Goal: Task Accomplishment & Management: Complete application form

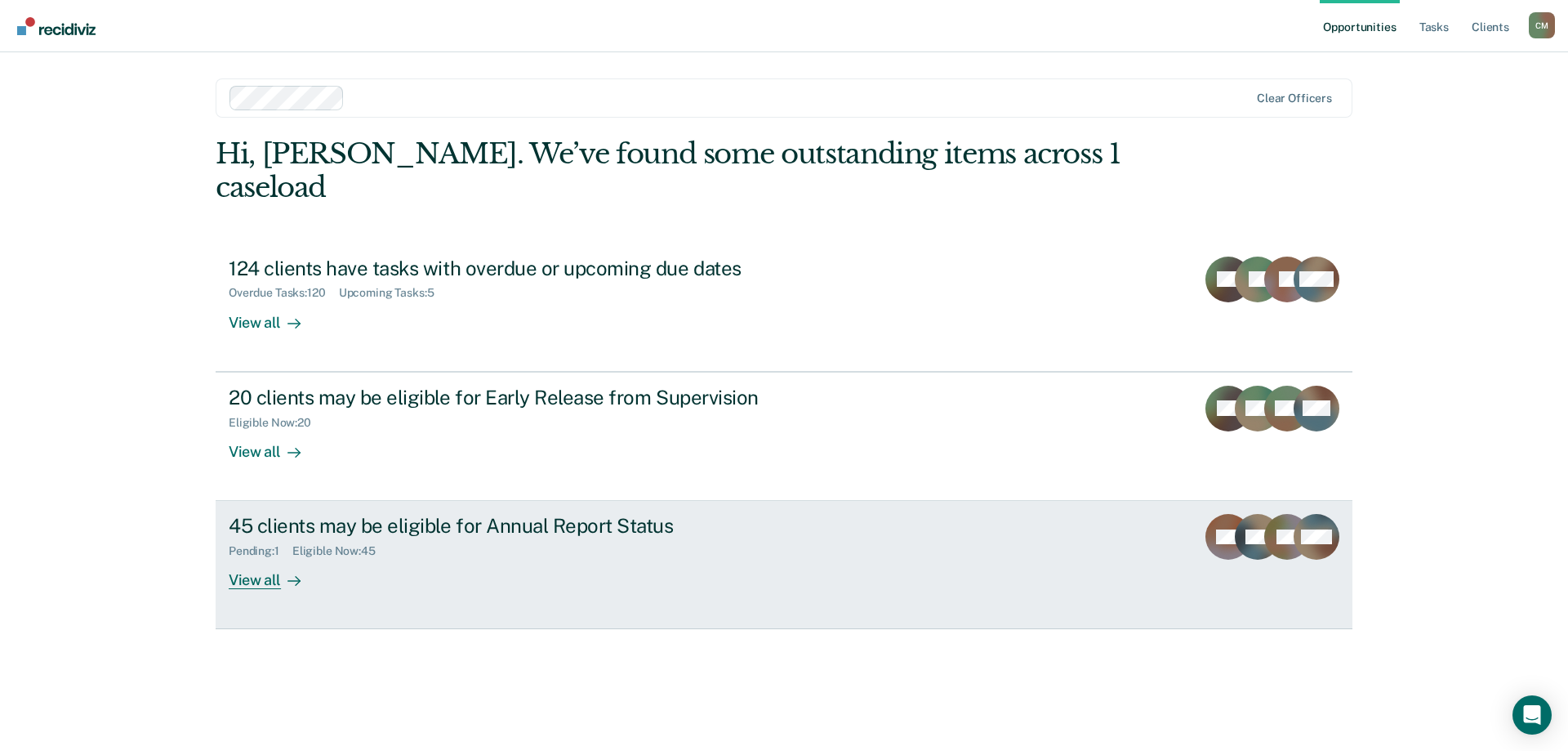
click at [437, 514] on div "45 clients may be eligible for Annual Report Status" at bounding box center [515, 526] width 574 height 24
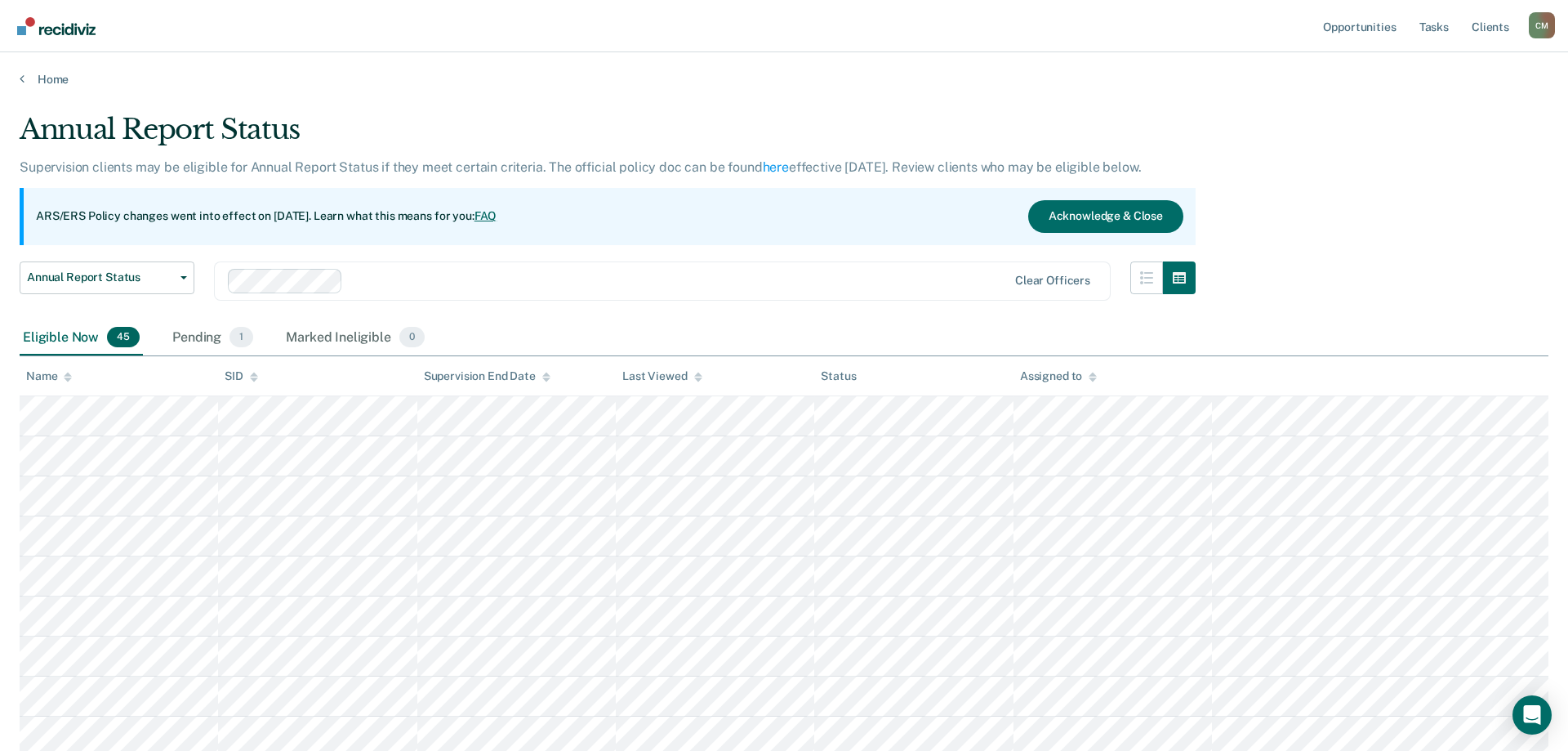
click at [66, 377] on icon at bounding box center [68, 376] width 8 height 11
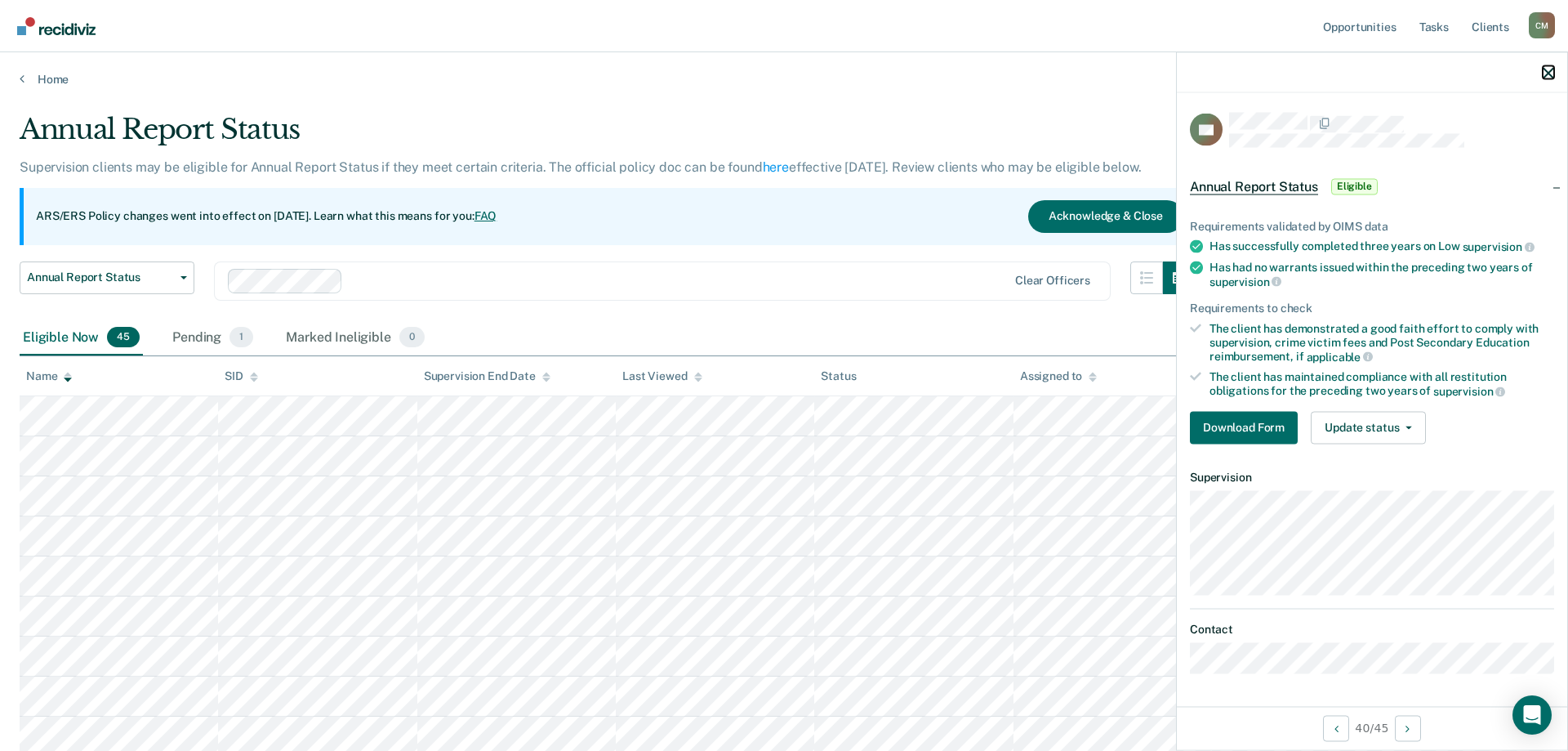
click at [1554, 78] on icon "button" at bounding box center [1548, 72] width 11 height 11
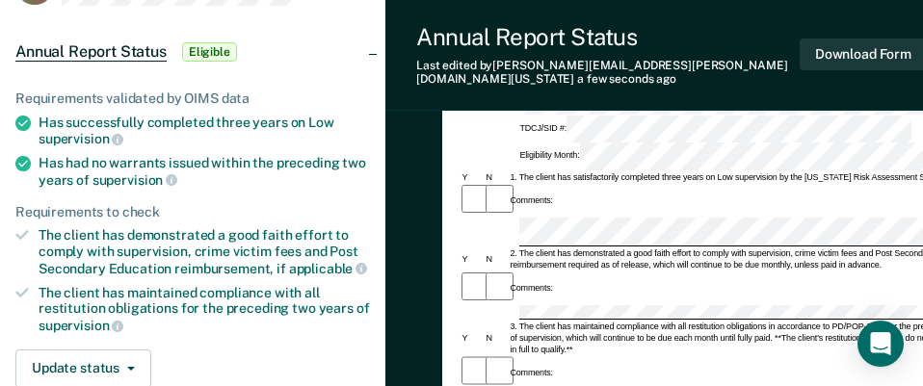
scroll to position [197, 0]
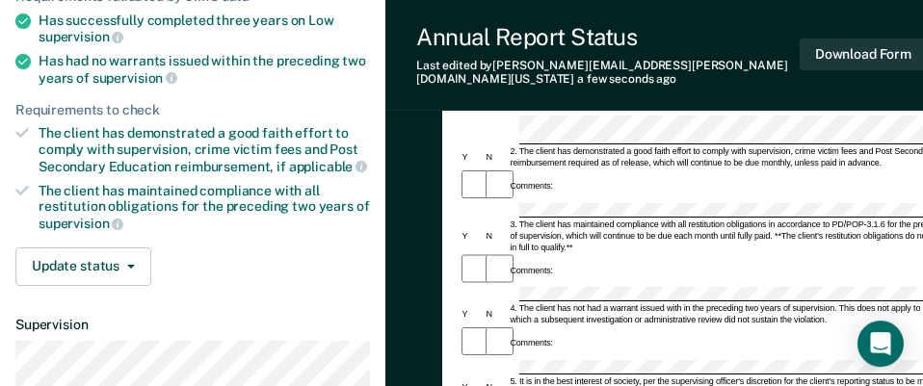
scroll to position [295, 0]
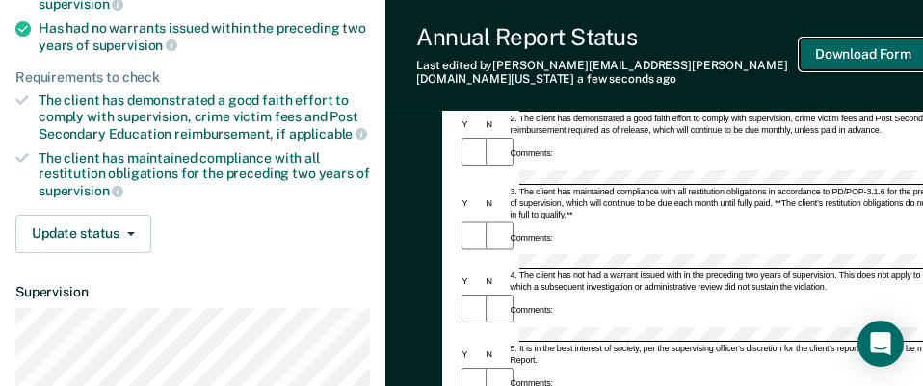
click at [869, 52] on button "Download Form" at bounding box center [863, 55] width 127 height 32
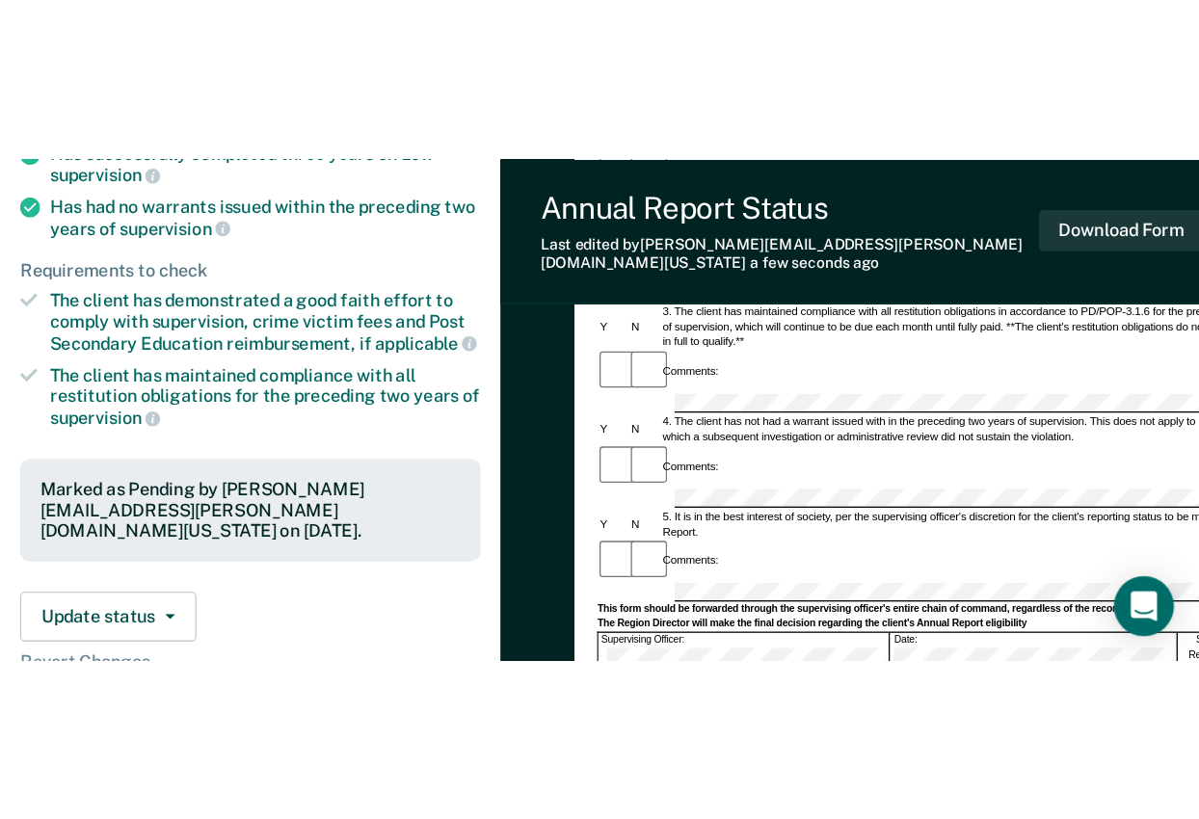
scroll to position [0, 0]
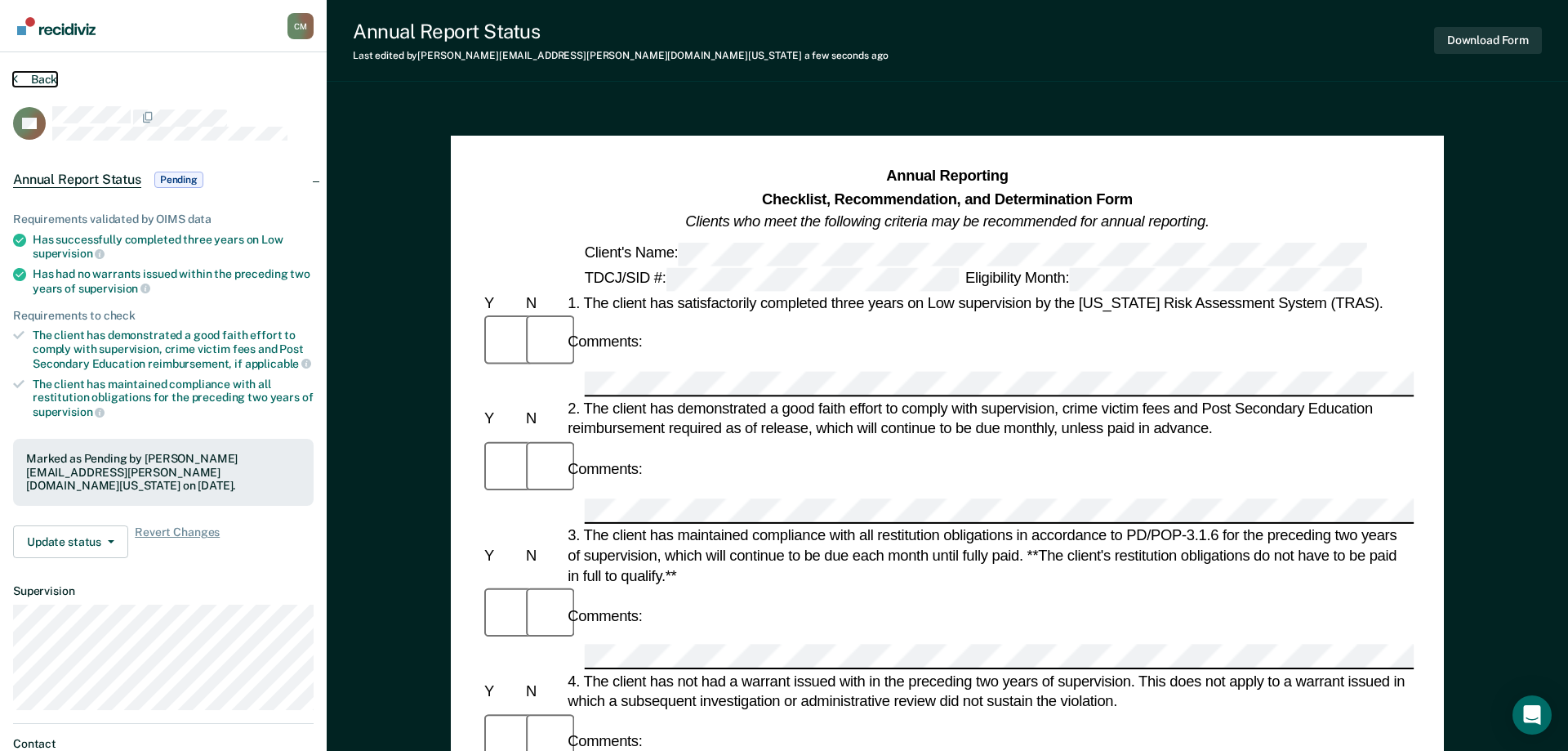
click at [35, 81] on button "Back" at bounding box center [35, 79] width 44 height 14
